Goal: Find specific page/section: Find specific page/section

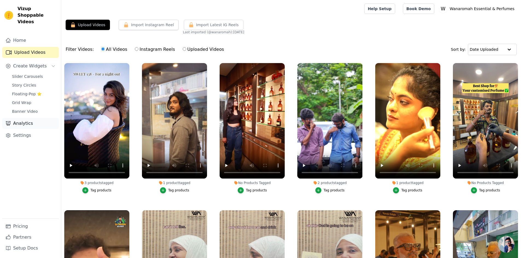
click at [31, 118] on link "Analytics" at bounding box center [30, 123] width 57 height 11
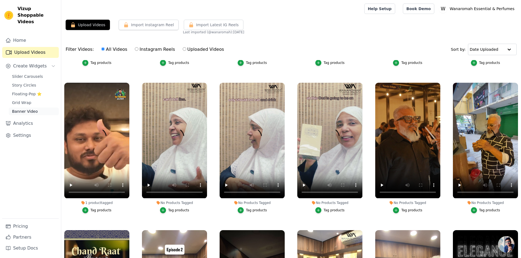
scroll to position [55, 0]
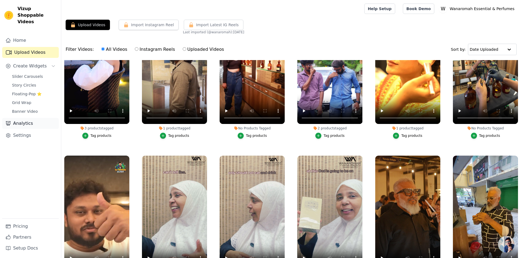
click at [22, 118] on link "Analytics" at bounding box center [30, 123] width 57 height 11
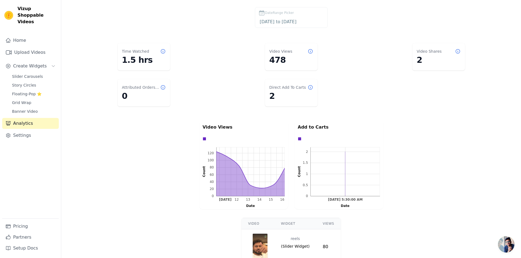
scroll to position [27, 0]
